Goal: Find contact information: Find contact information

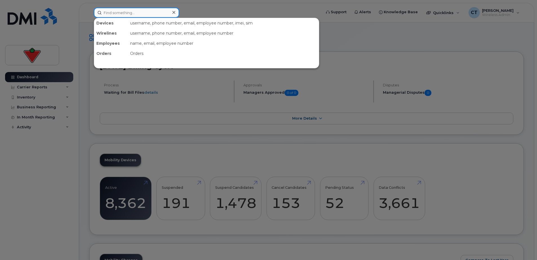
click at [143, 13] on input at bounding box center [136, 13] width 85 height 10
paste input "[PERSON_NAME]"
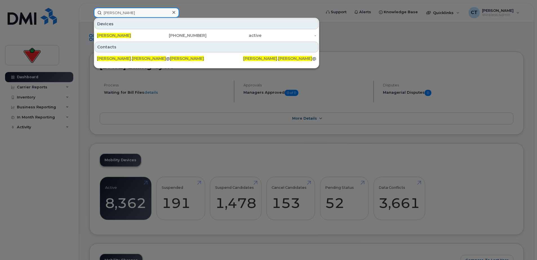
type input "[PERSON_NAME]"
click at [163, 36] on div "416-817-4656" at bounding box center [179, 36] width 55 height 6
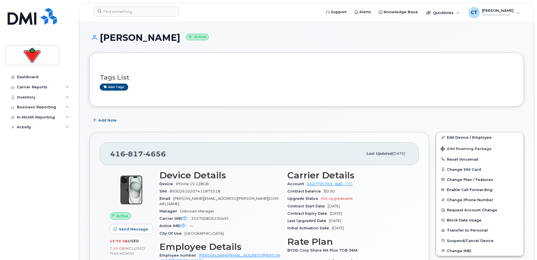
click at [144, 151] on span "4656" at bounding box center [154, 154] width 23 height 8
copy span "[PHONE_NUMBER]"
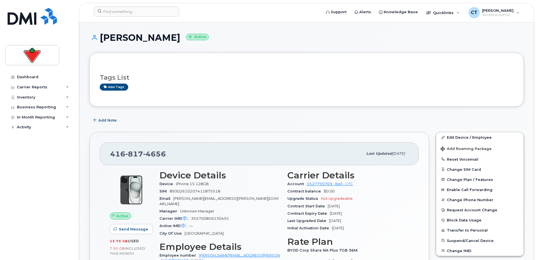
drag, startPoint x: 202, startPoint y: 130, endPoint x: 180, endPoint y: 123, distance: 23.3
click at [180, 123] on div "Add Note" at bounding box center [306, 120] width 435 height 10
drag, startPoint x: 90, startPoint y: 29, endPoint x: 190, endPoint y: 43, distance: 101.0
drag, startPoint x: 190, startPoint y: 43, endPoint x: 223, endPoint y: 36, distance: 33.3
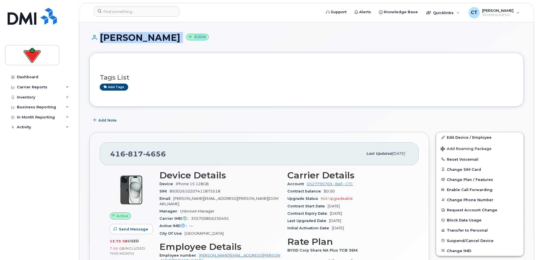
click at [223, 36] on h1 "[PERSON_NAME] Active" at bounding box center [306, 38] width 435 height 10
